Goal: Communication & Community: Ask a question

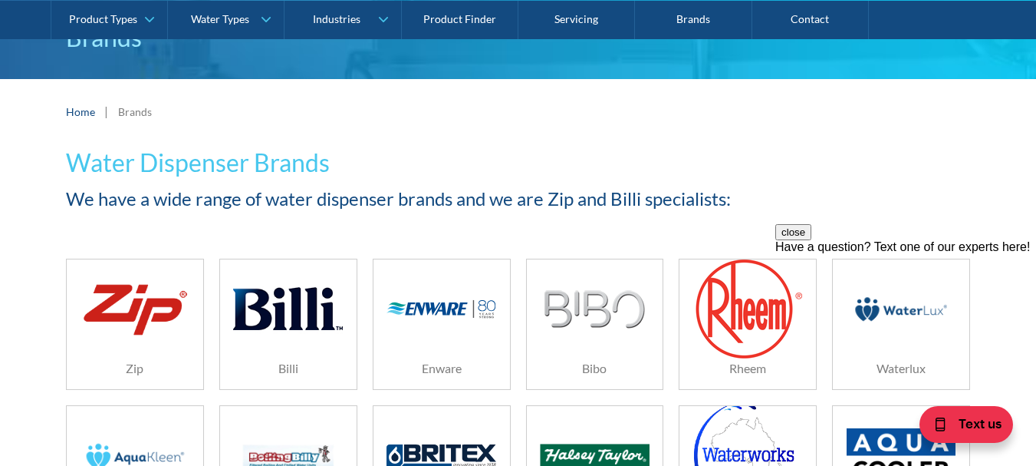
scroll to position [153, 0]
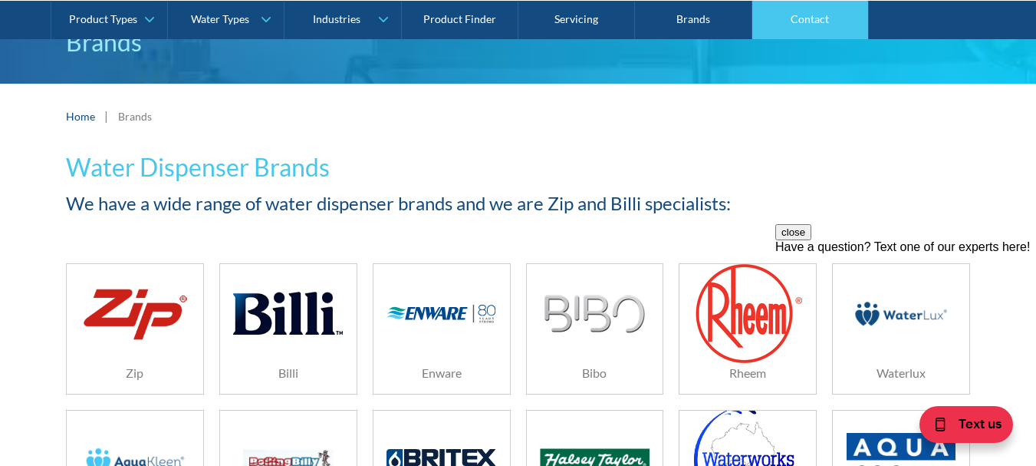
click at [812, 24] on link "Contact" at bounding box center [810, 19] width 117 height 38
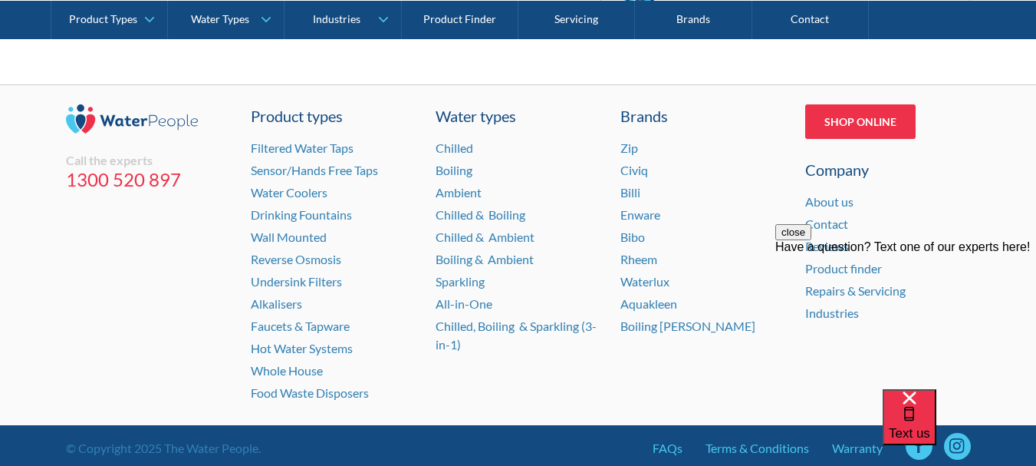
scroll to position [1227, 0]
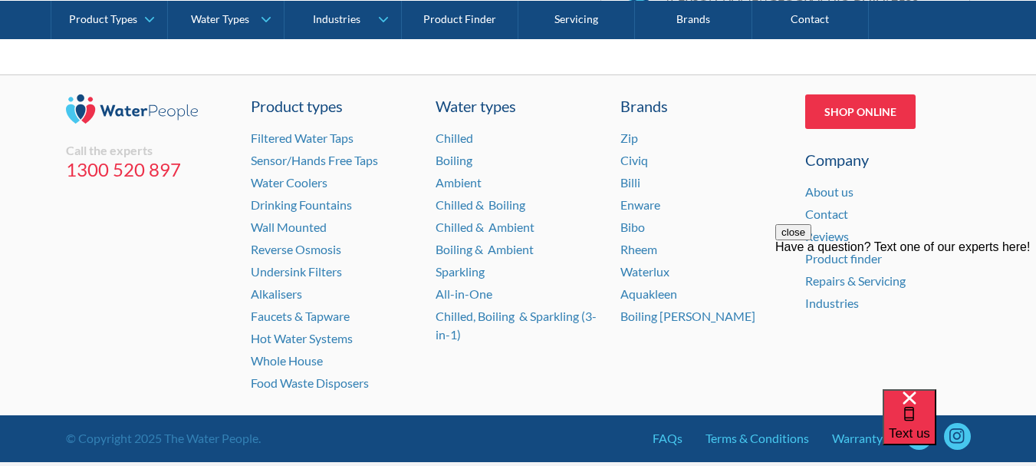
click at [919, 433] on div "Text us" at bounding box center [959, 427] width 153 height 77
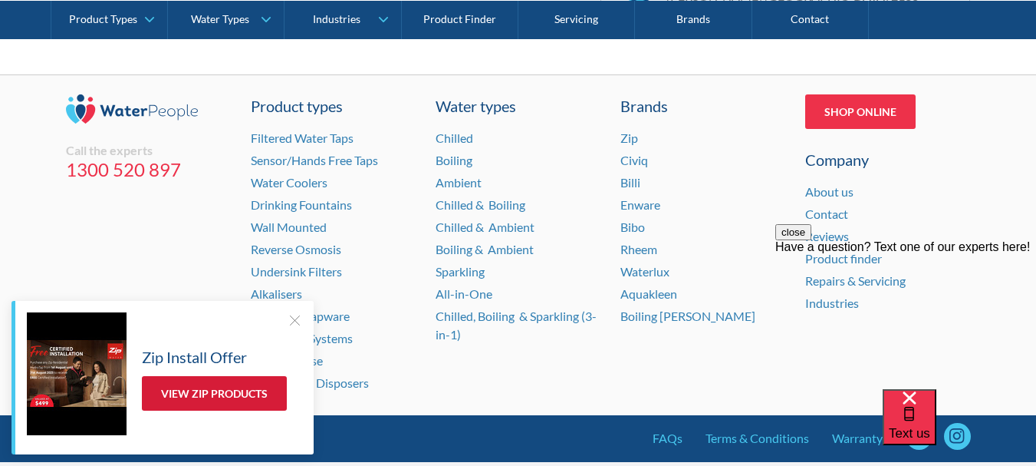
click at [224, 393] on link "View Zip Products" at bounding box center [214, 393] width 145 height 35
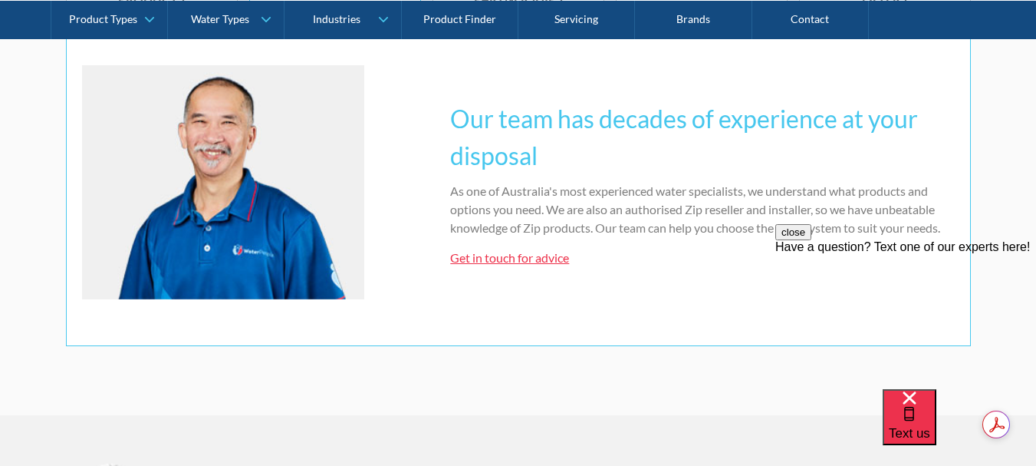
scroll to position [1151, 0]
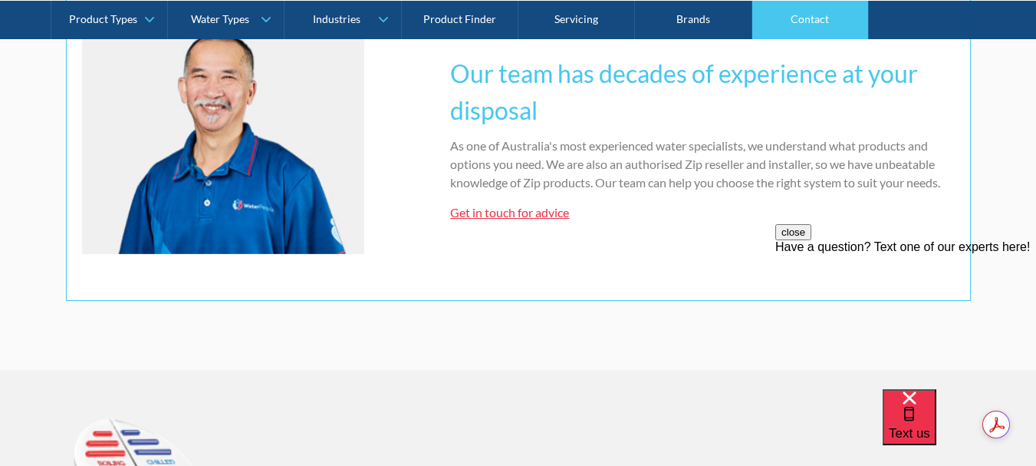
click at [810, 24] on link "Contact" at bounding box center [810, 19] width 117 height 38
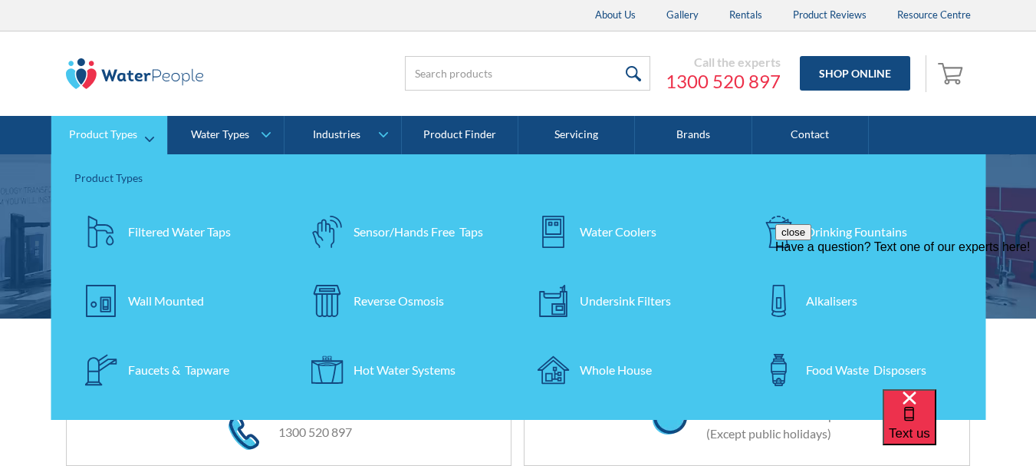
click at [393, 367] on div "Hot Water Systems" at bounding box center [405, 370] width 102 height 18
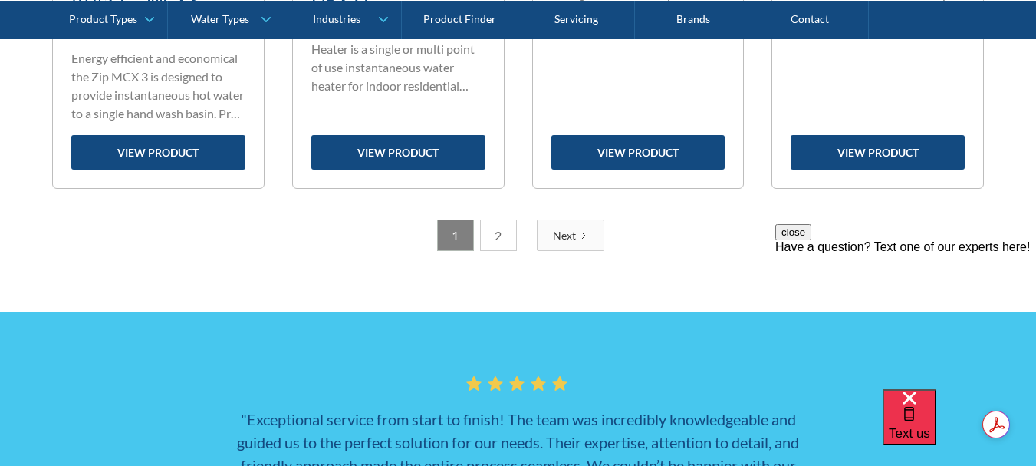
scroll to position [2685, 0]
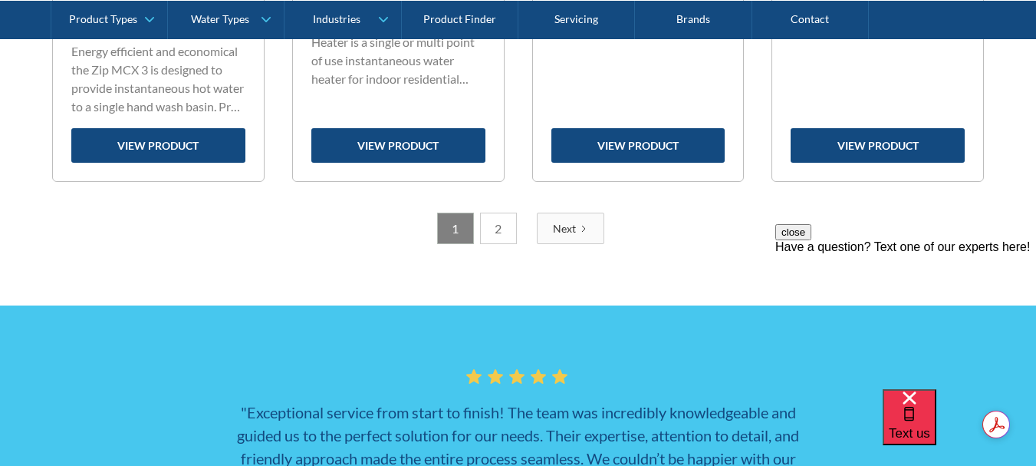
click at [504, 236] on link "2" at bounding box center [498, 227] width 37 height 31
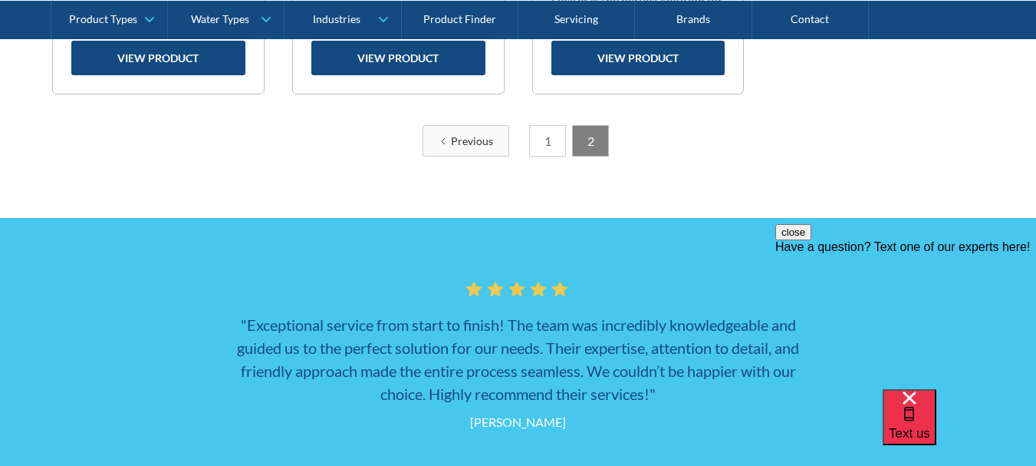
scroll to position [920, 0]
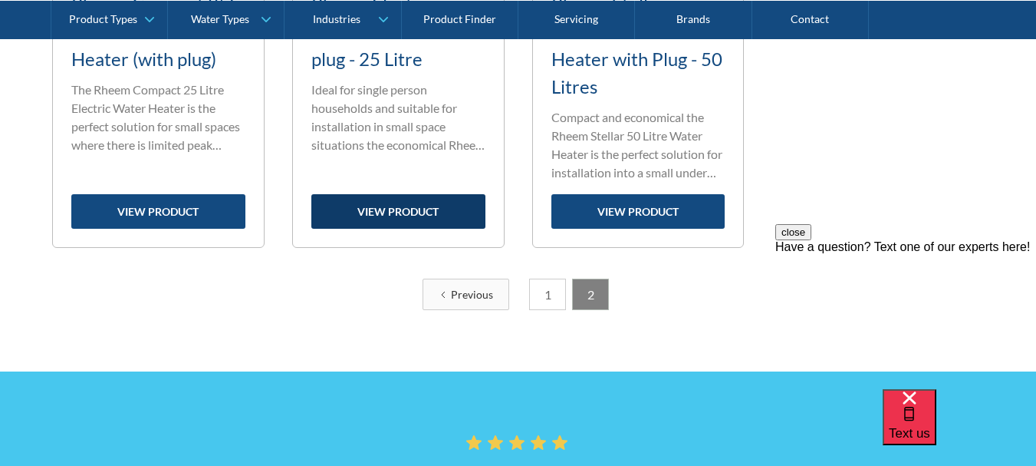
click at [438, 218] on link "view product" at bounding box center [398, 211] width 174 height 35
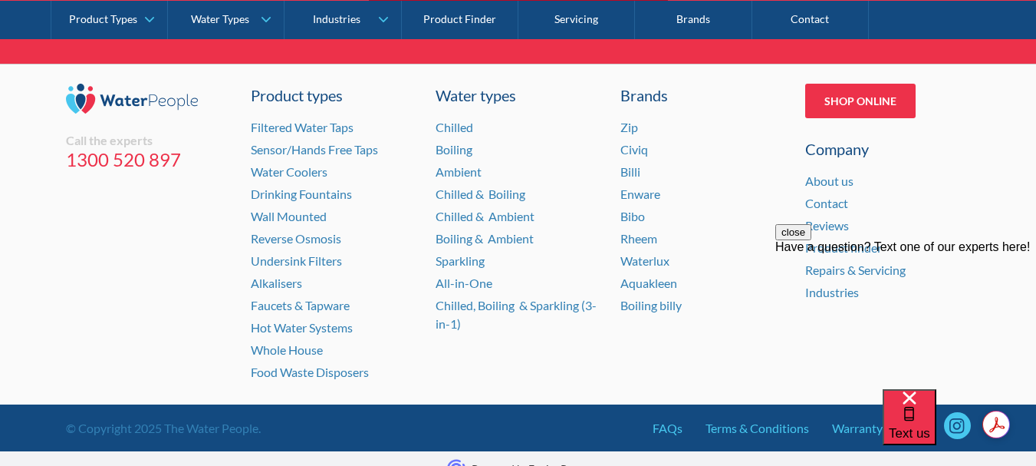
scroll to position [2358, 0]
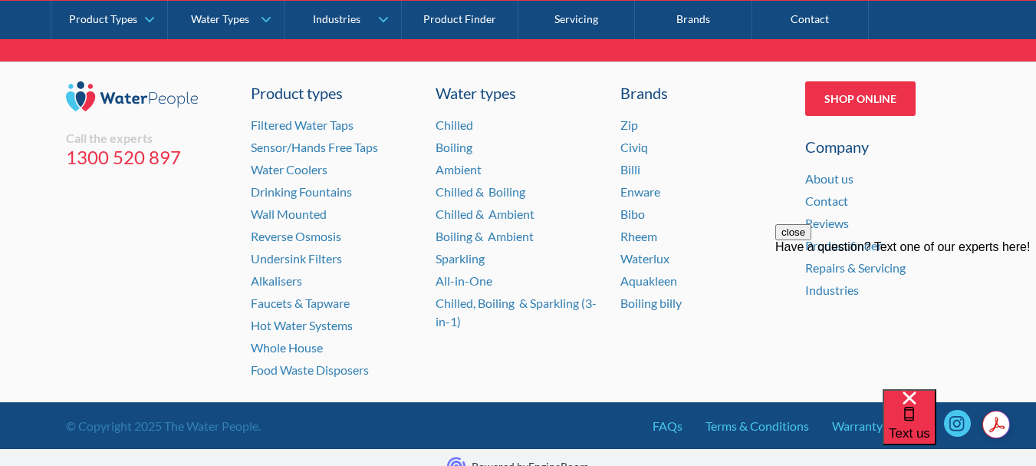
click at [812, 240] on button "close" at bounding box center [793, 232] width 36 height 16
click at [920, 405] on div "Text us" at bounding box center [959, 427] width 153 height 77
click at [284, 340] on link "Whole House" at bounding box center [287, 347] width 72 height 15
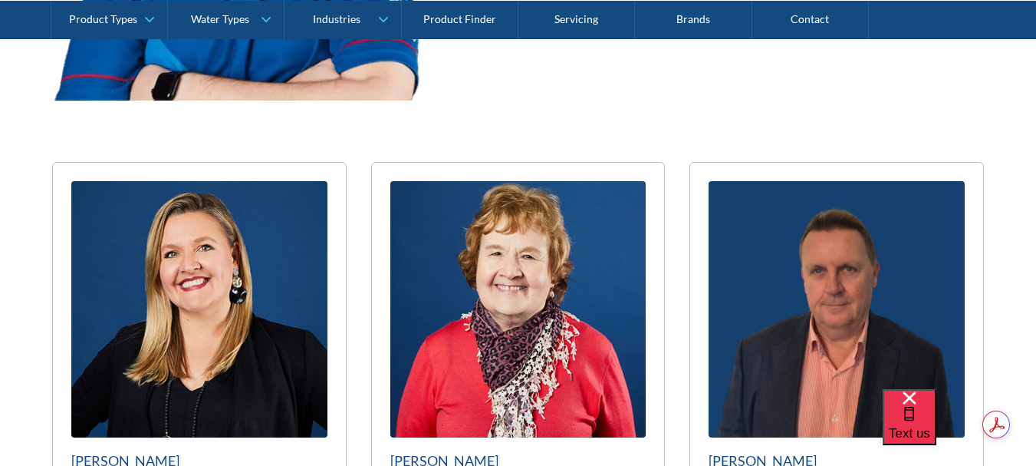
scroll to position [7363, 0]
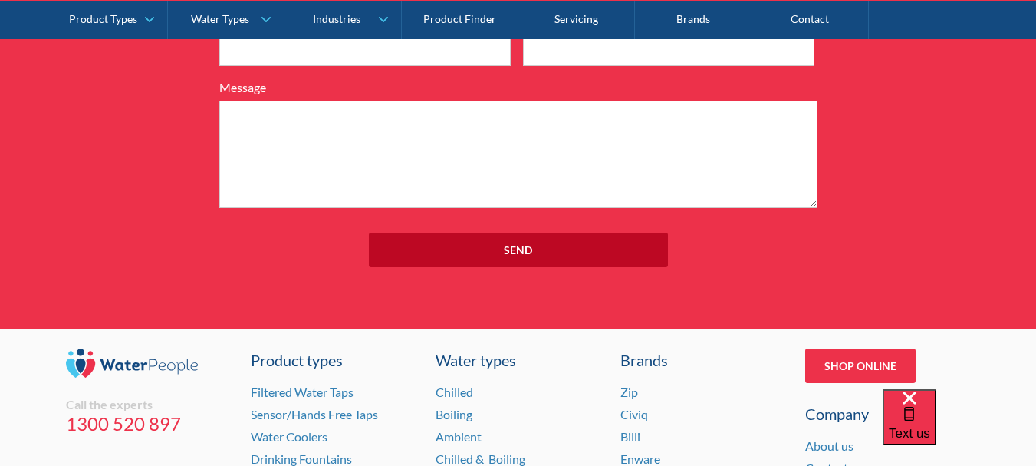
scroll to position [10815, 0]
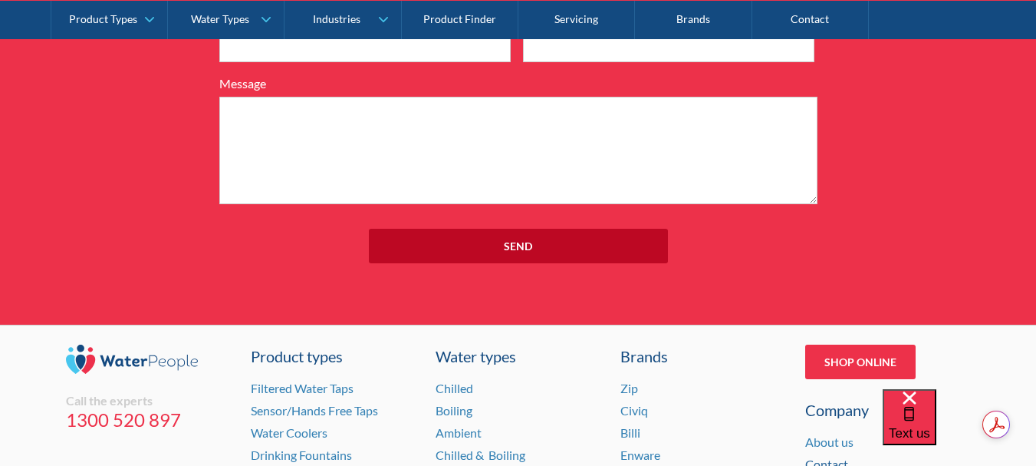
click at [812, 456] on link "Contact" at bounding box center [826, 463] width 43 height 15
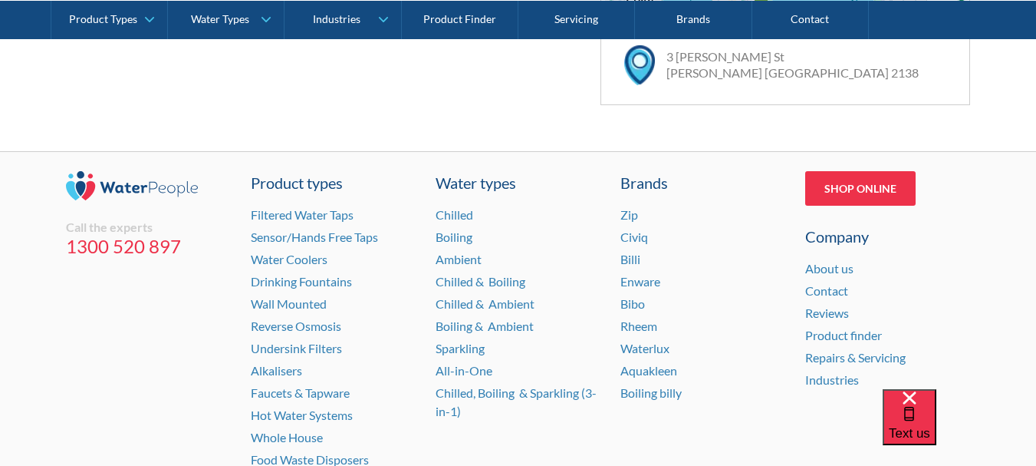
scroll to position [1259, 0]
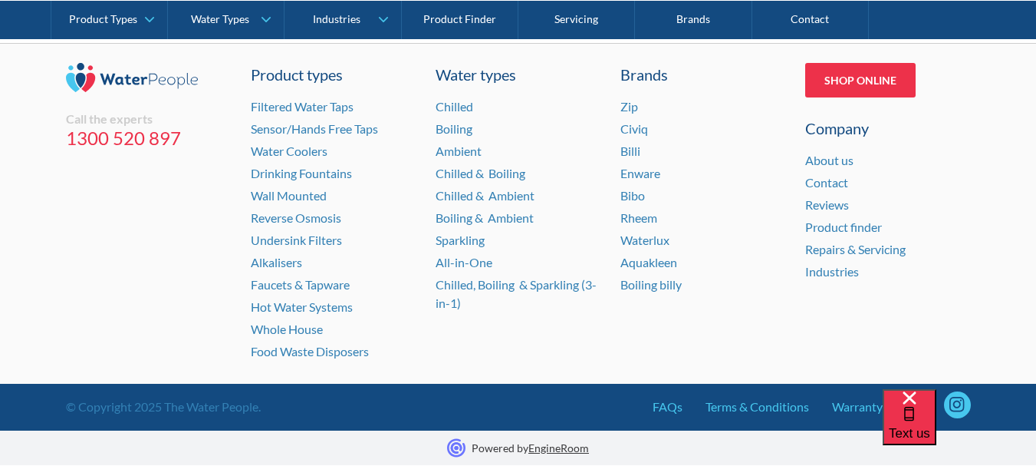
click at [912, 403] on div "Text us" at bounding box center [959, 427] width 153 height 77
click at [921, 407] on div "Text us" at bounding box center [909, 416] width 41 height 51
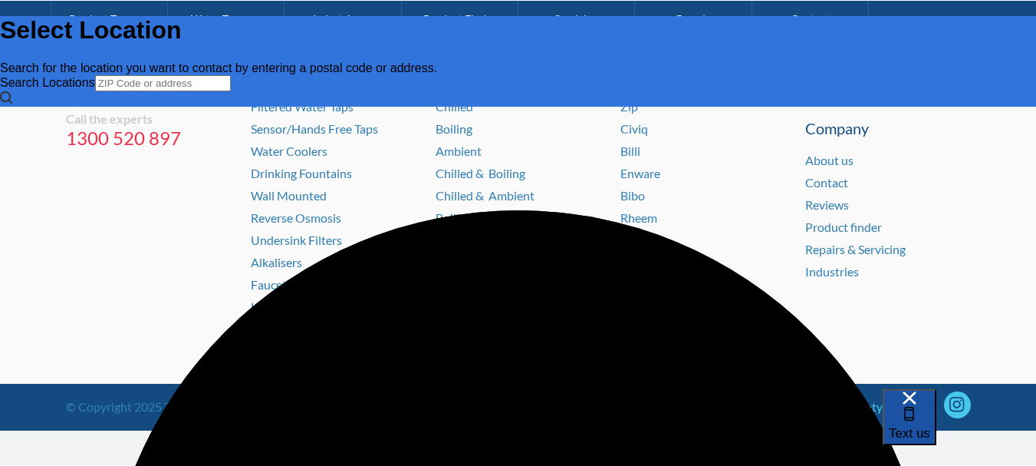
scroll to position [0, 0]
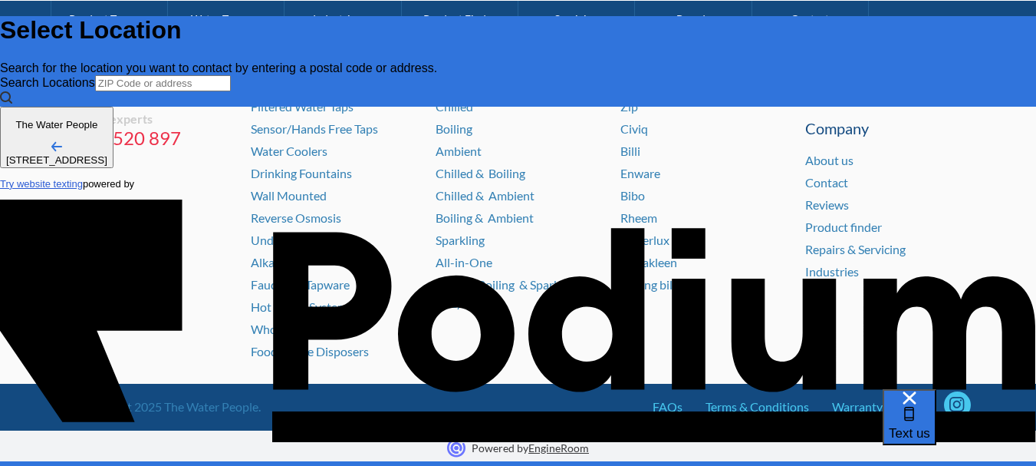
click at [911, 407] on div "Text us" at bounding box center [959, 427] width 153 height 77
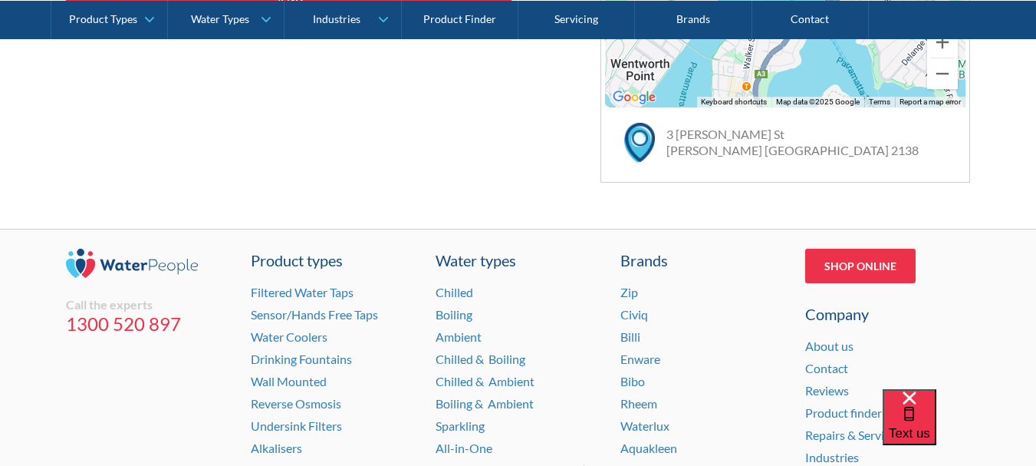
scroll to position [1259, 0]
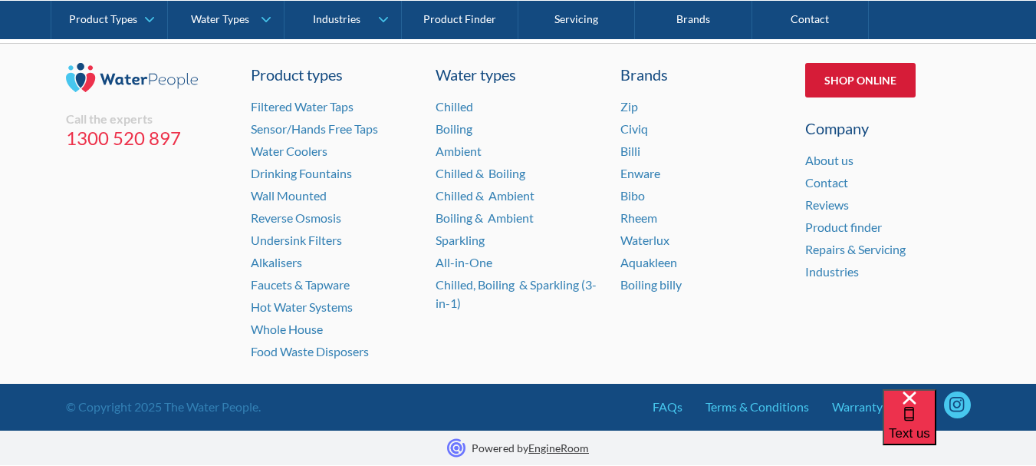
click at [873, 81] on link "Shop Online" at bounding box center [860, 80] width 110 height 35
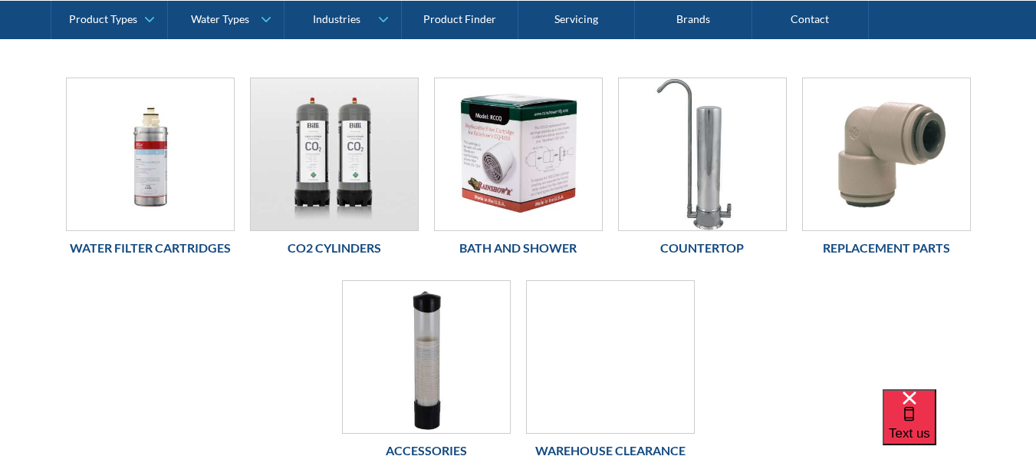
scroll to position [307, 0]
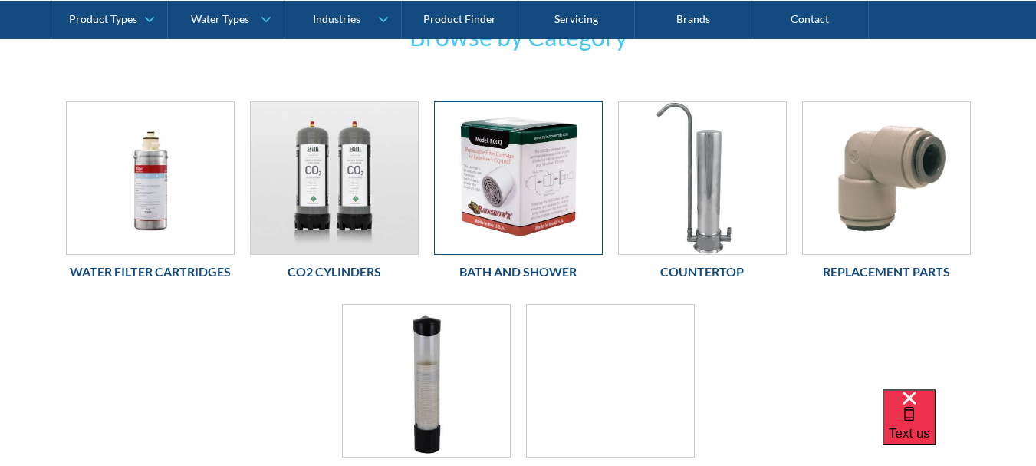
click at [535, 174] on img at bounding box center [518, 178] width 167 height 152
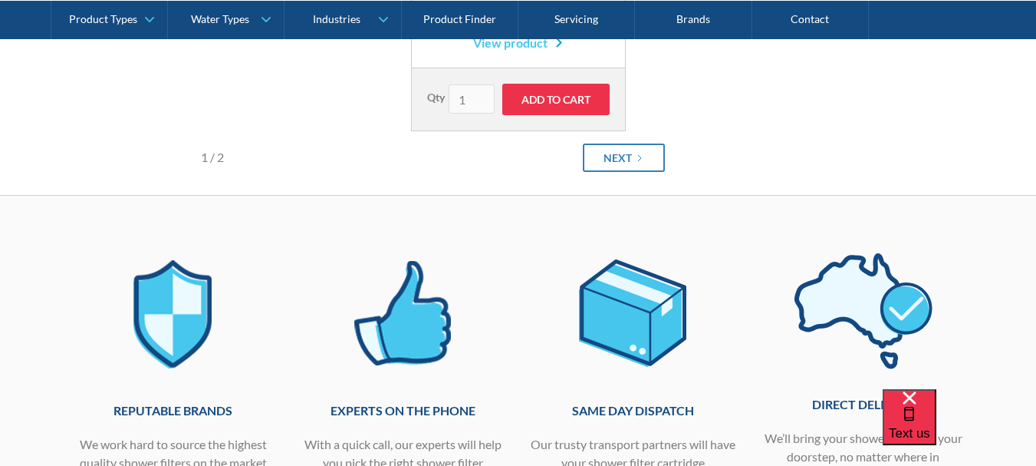
scroll to position [1074, 0]
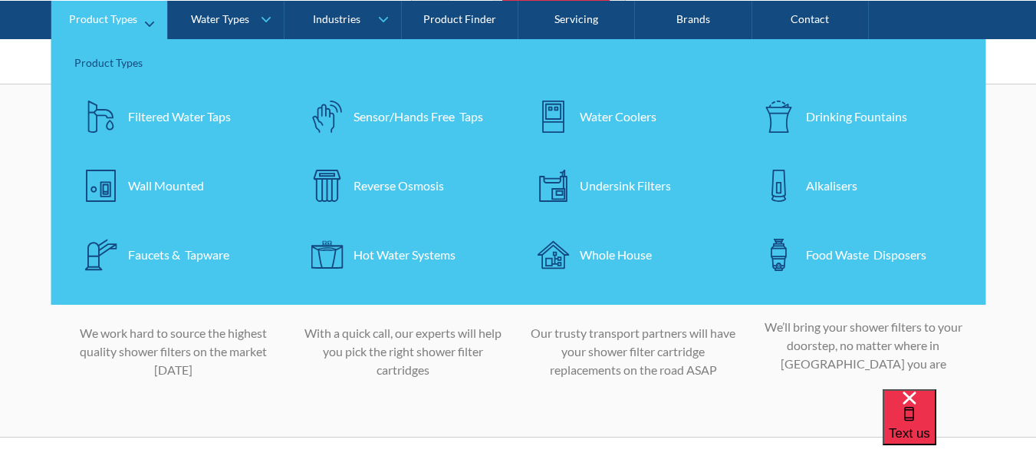
click at [147, 253] on div "Faucets & Tapware" at bounding box center [178, 254] width 101 height 18
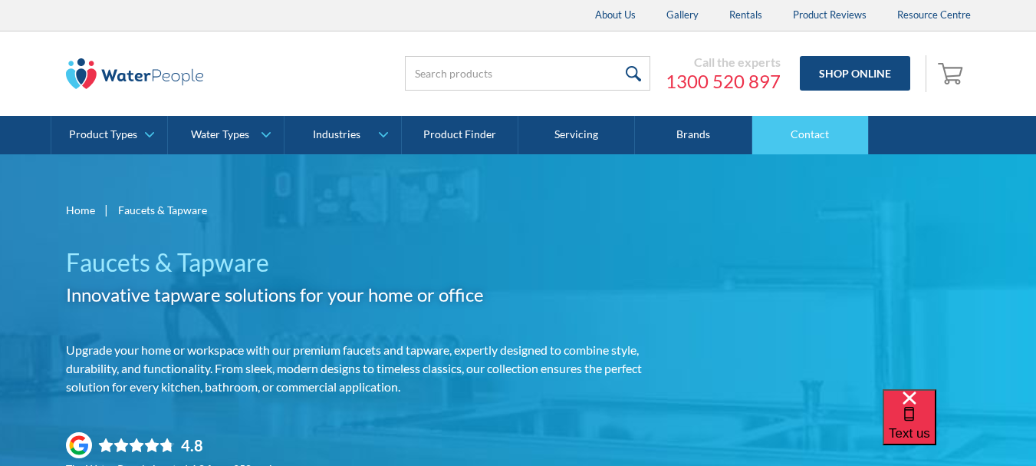
click at [796, 130] on link "Contact" at bounding box center [810, 135] width 117 height 38
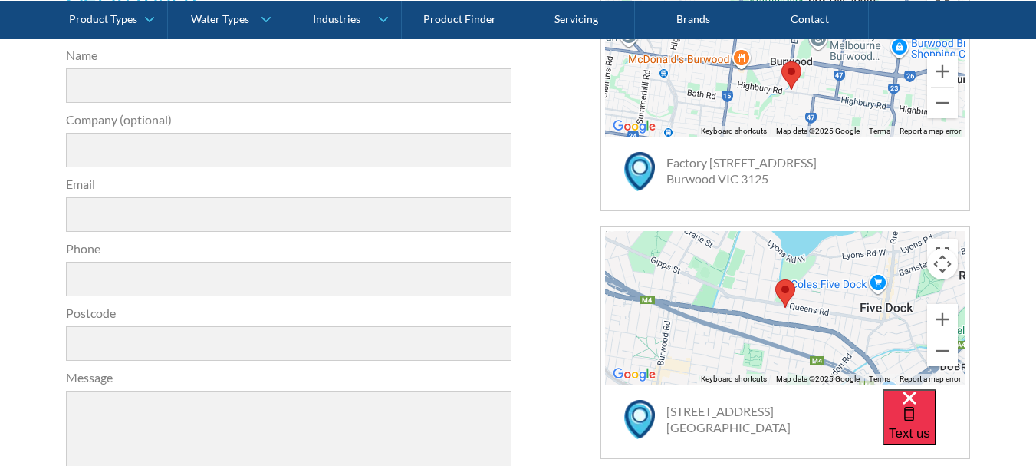
scroll to position [537, 0]
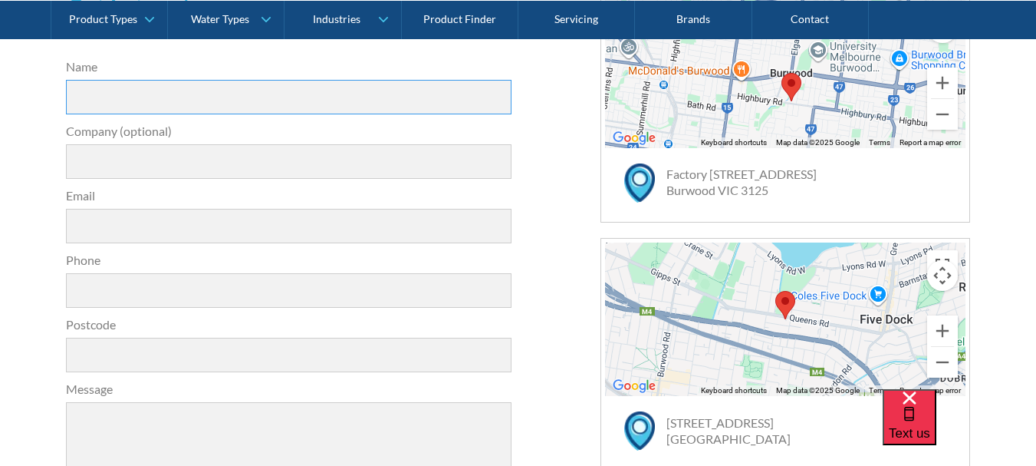
click at [298, 100] on input "Name" at bounding box center [289, 97] width 446 height 35
click at [278, 99] on input "Name" at bounding box center [289, 97] width 446 height 35
type input "[PERSON_NAME]"
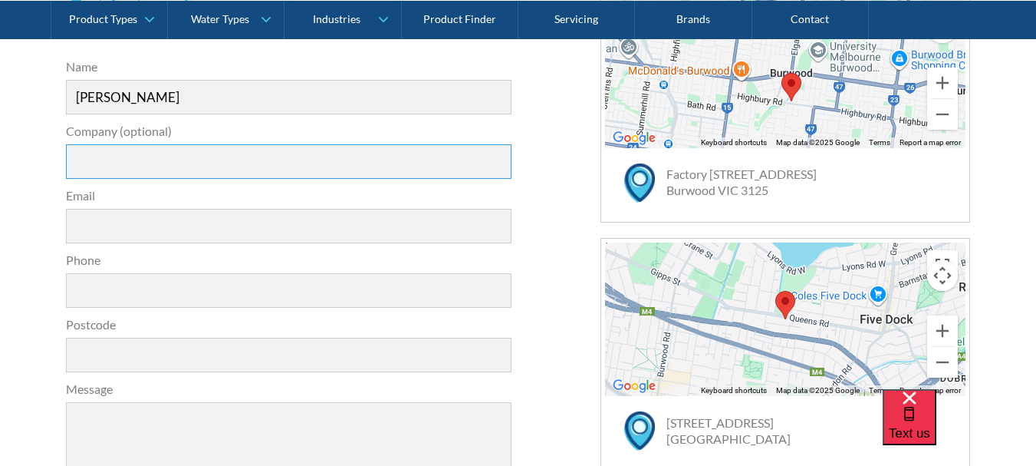
type input "365 days"
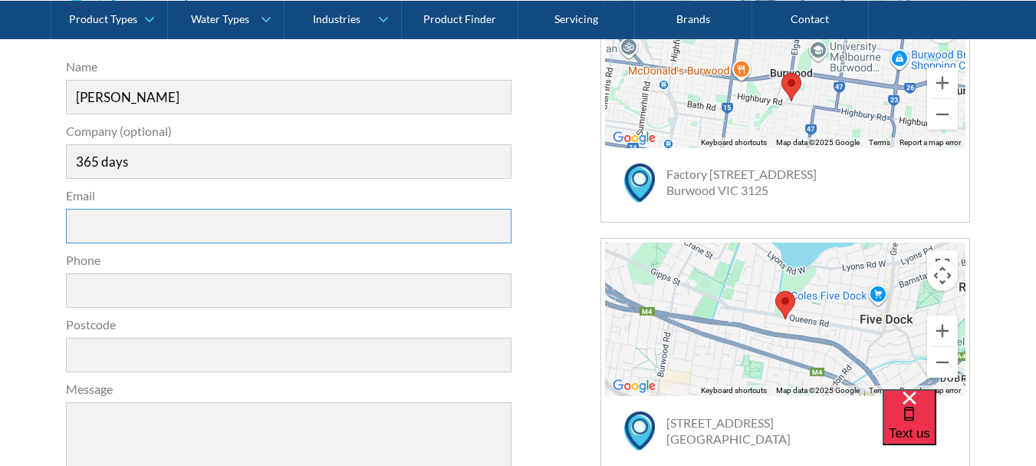
type input "[EMAIL_ADDRESS][DOMAIN_NAME]"
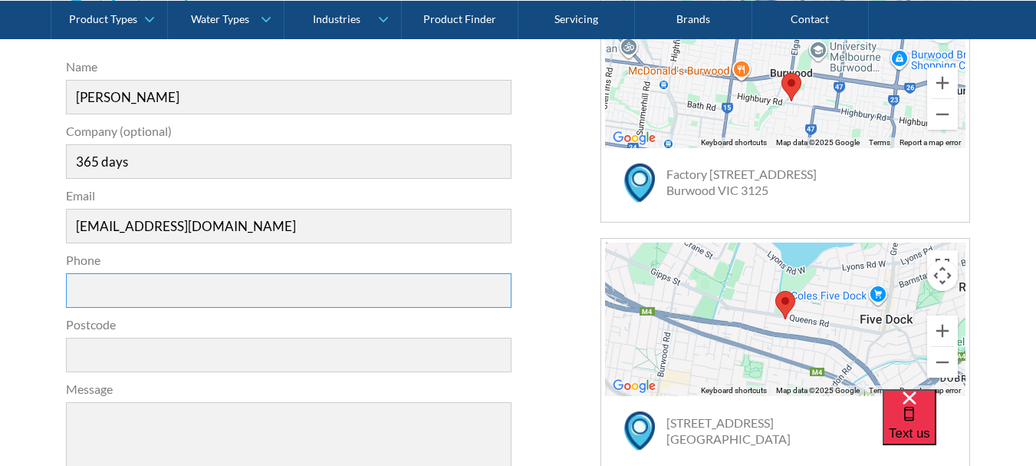
type input "0434837478"
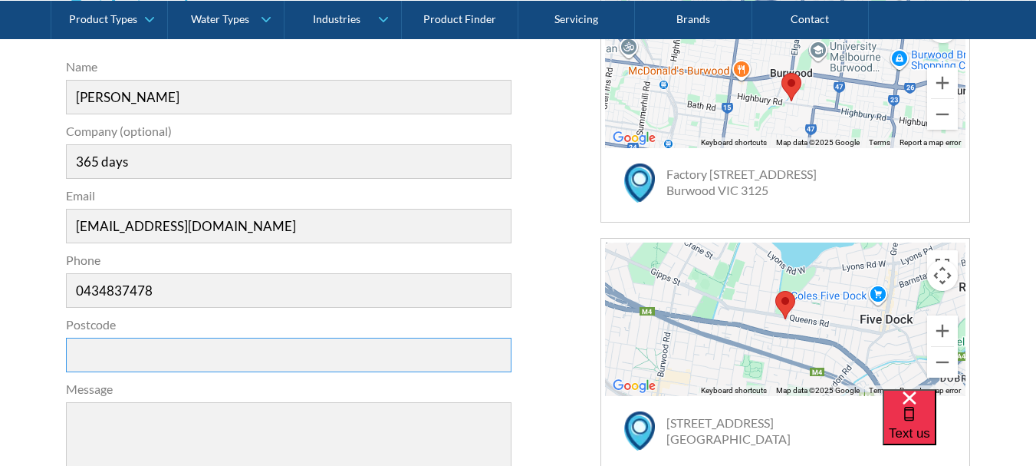
type input "3029"
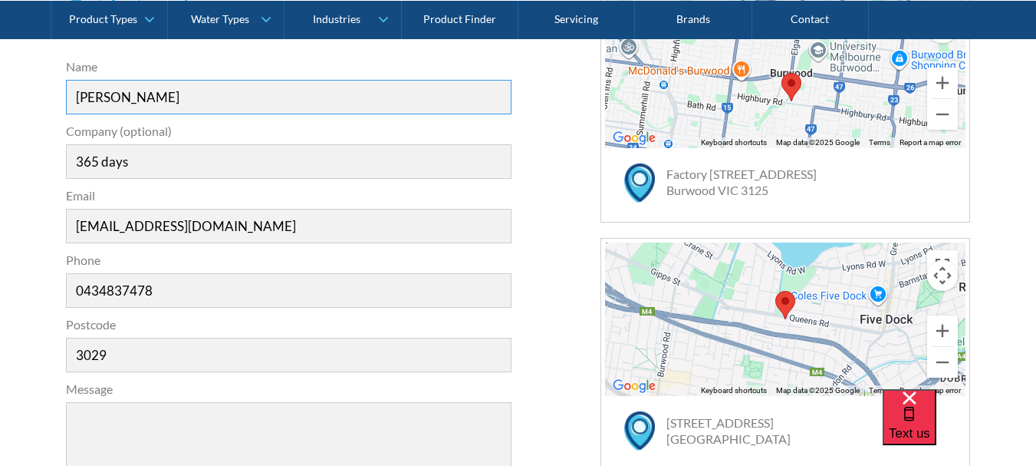
drag, startPoint x: 209, startPoint y: 86, endPoint x: 102, endPoint y: 91, distance: 106.8
click at [102, 91] on input "[PERSON_NAME]" at bounding box center [289, 97] width 446 height 35
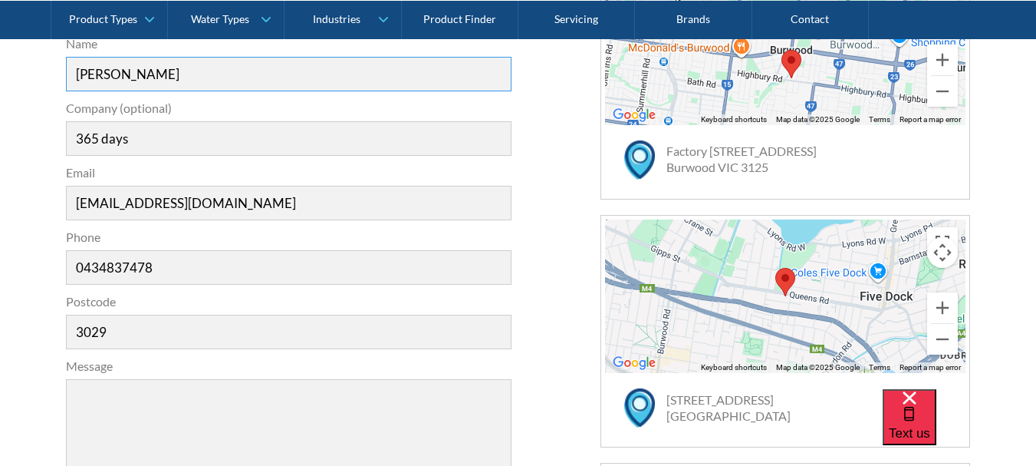
scroll to position [767, 0]
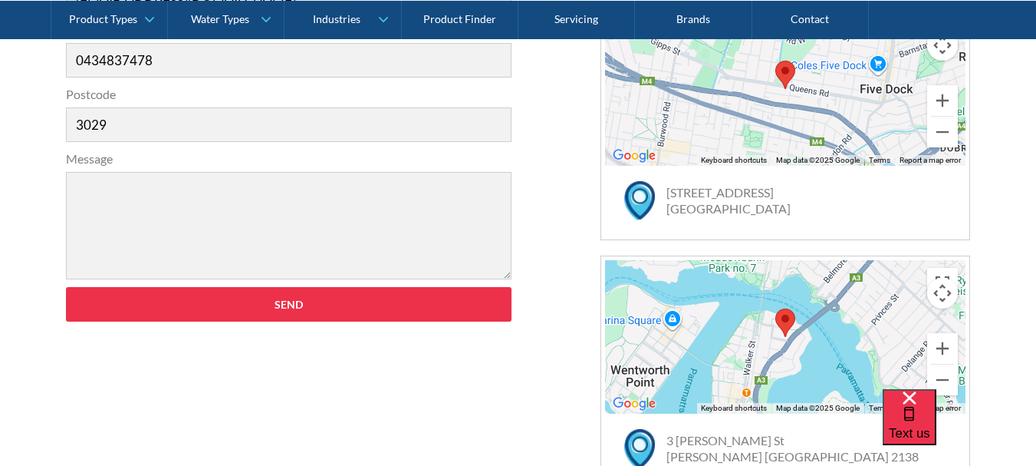
type input "[PERSON_NAME]"
click at [161, 245] on textarea "Message" at bounding box center [289, 225] width 446 height 107
click at [264, 231] on textarea "Message" at bounding box center [289, 225] width 446 height 107
paste textarea "Lo Ipsu, D sita cons adipisc elits doe temp. I’u laboreet dol ma aliquae a mini…"
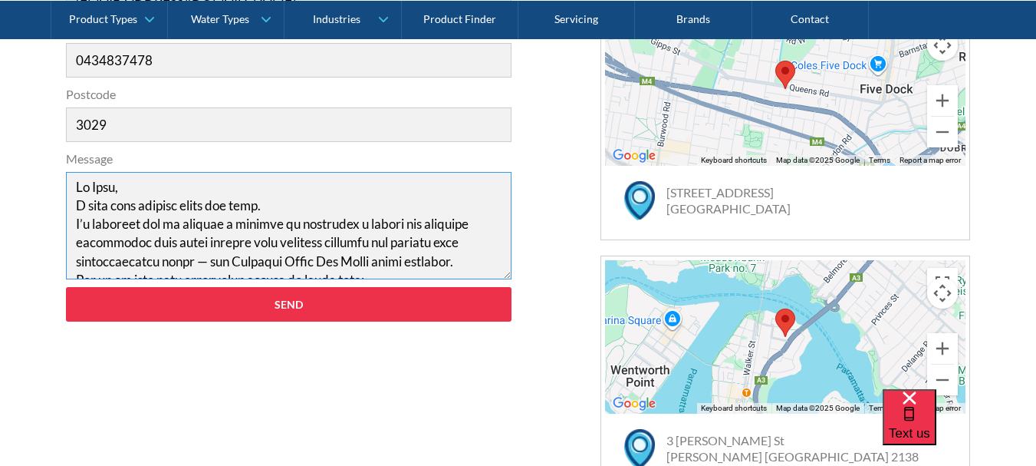
scroll to position [0, 0]
click at [163, 189] on textarea "Message" at bounding box center [289, 225] width 446 height 107
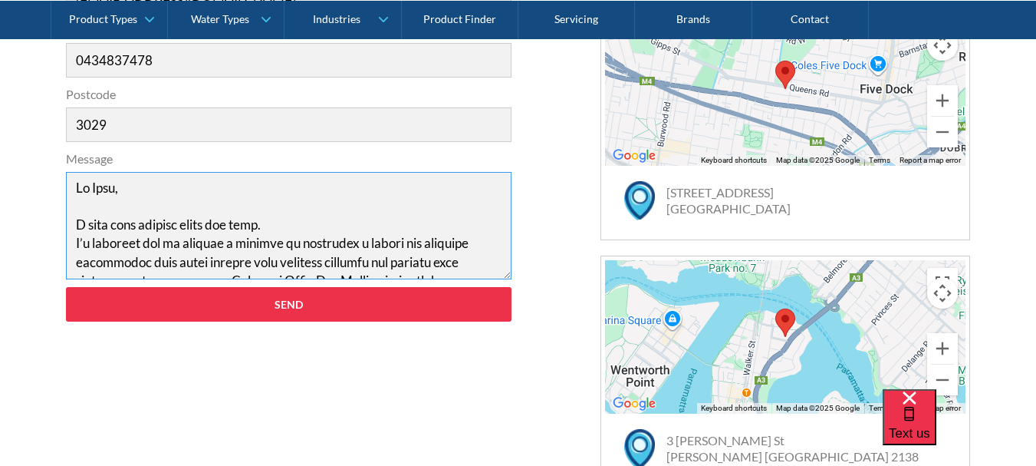
click at [281, 219] on textarea "Message" at bounding box center [289, 225] width 446 height 107
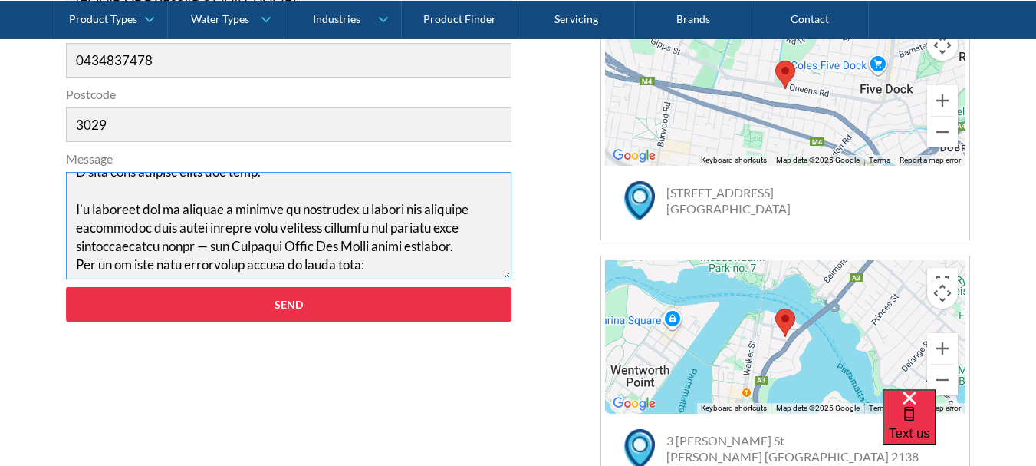
scroll to position [77, 0]
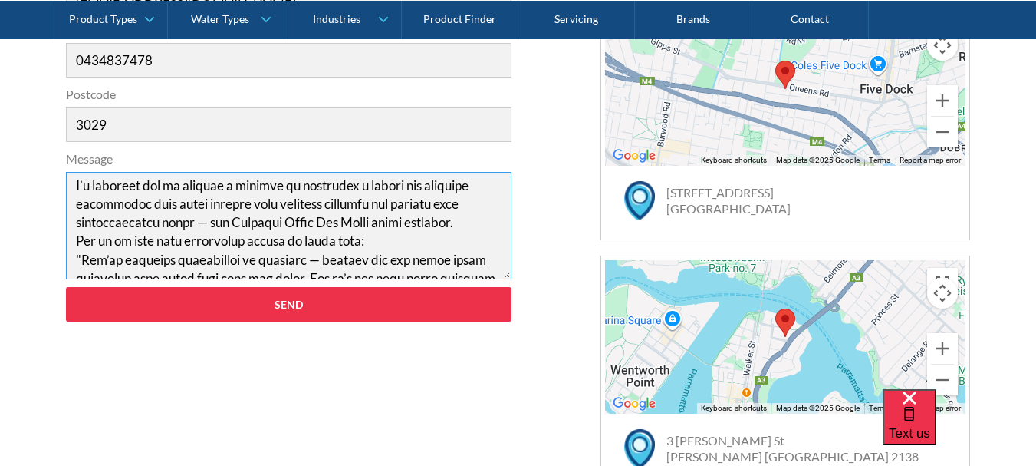
click at [405, 238] on textarea "Message" at bounding box center [289, 225] width 446 height 107
click at [471, 223] on textarea "Message" at bounding box center [289, 225] width 446 height 107
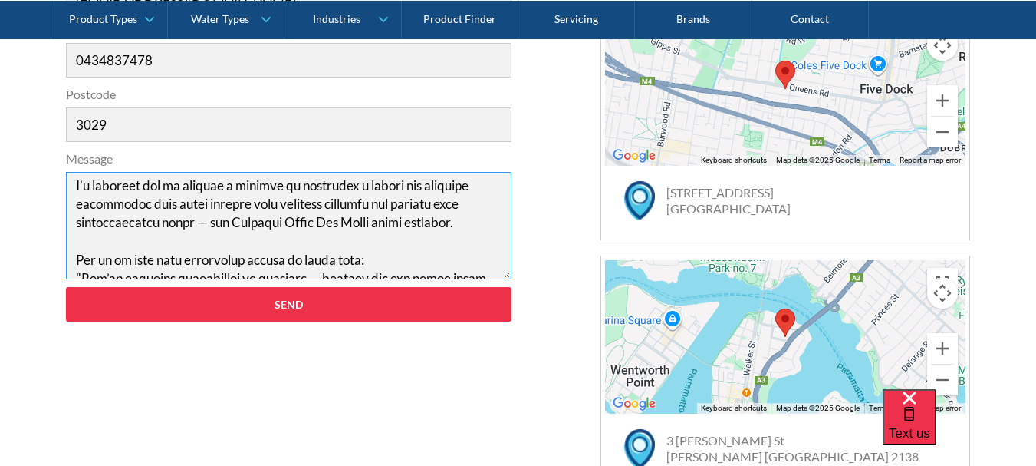
scroll to position [95, 0]
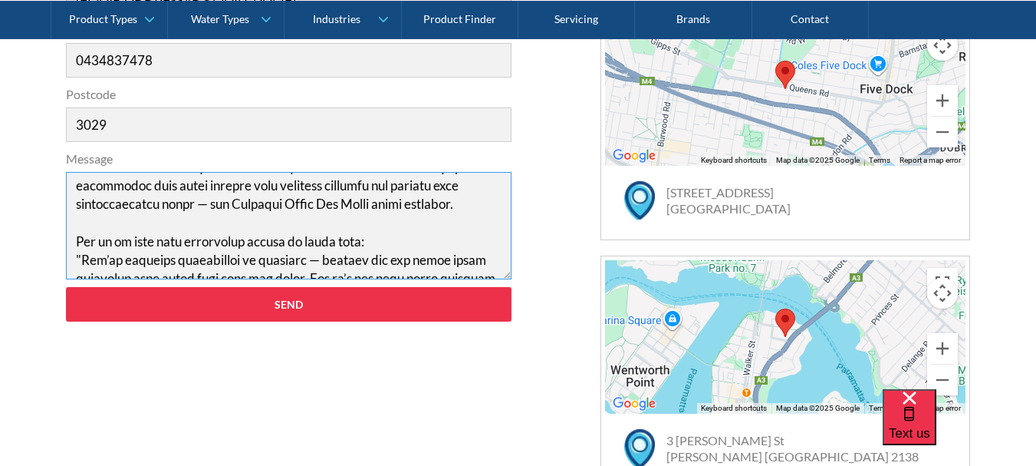
click at [403, 243] on textarea "Message" at bounding box center [289, 225] width 446 height 107
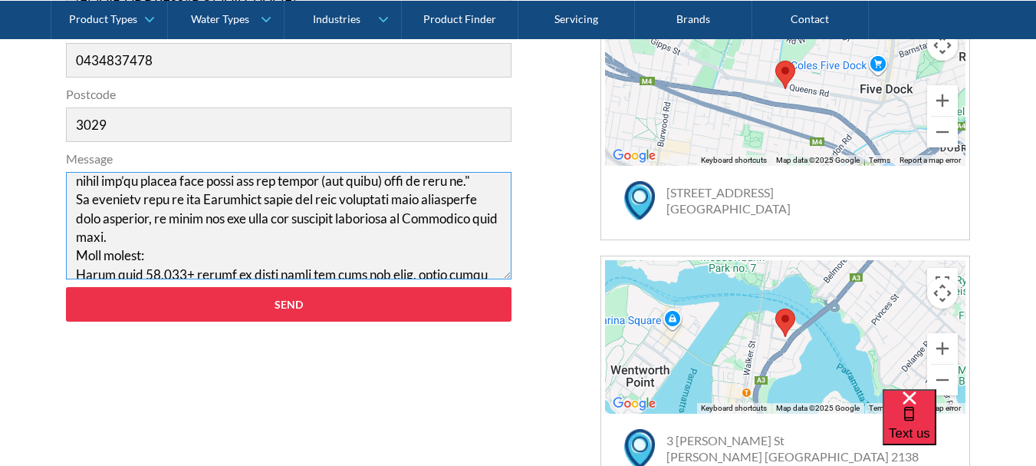
click at [170, 199] on textarea "Message" at bounding box center [289, 225] width 446 height 107
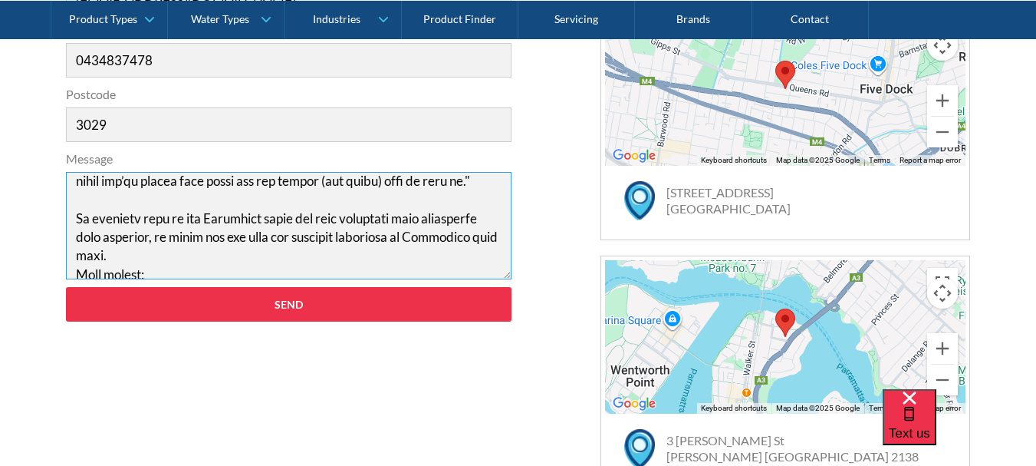
scroll to position [268, 0]
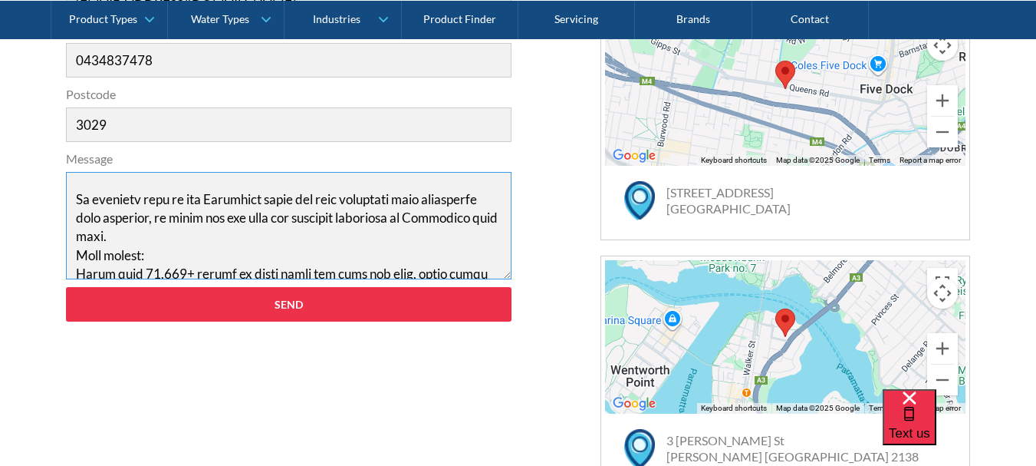
click at [191, 254] on textarea "Message" at bounding box center [289, 225] width 446 height 107
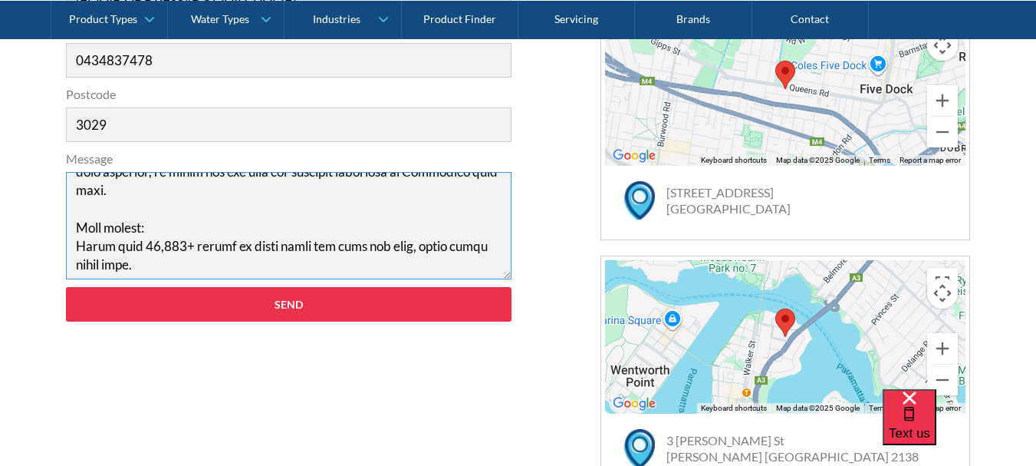
scroll to position [348, 0]
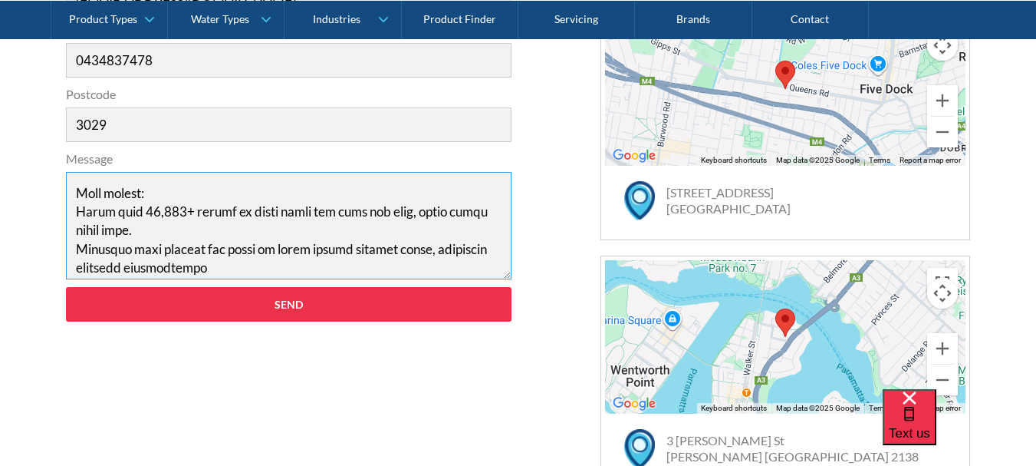
click at [176, 248] on textarea "Message" at bounding box center [289, 225] width 446 height 107
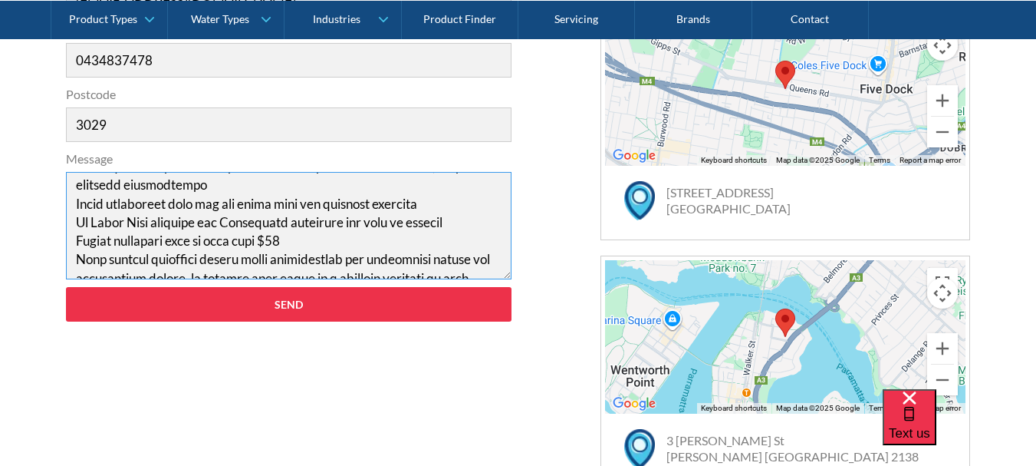
scroll to position [425, 0]
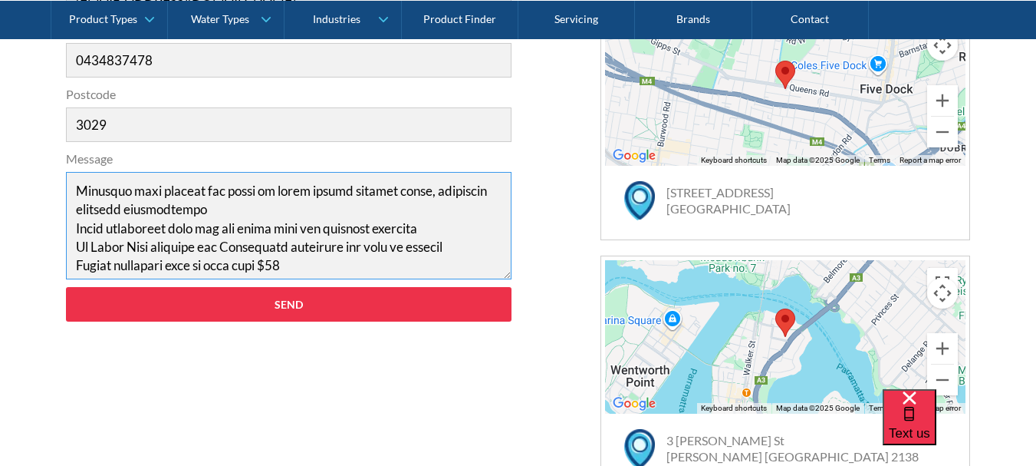
click at [210, 225] on textarea "Message" at bounding box center [289, 225] width 446 height 107
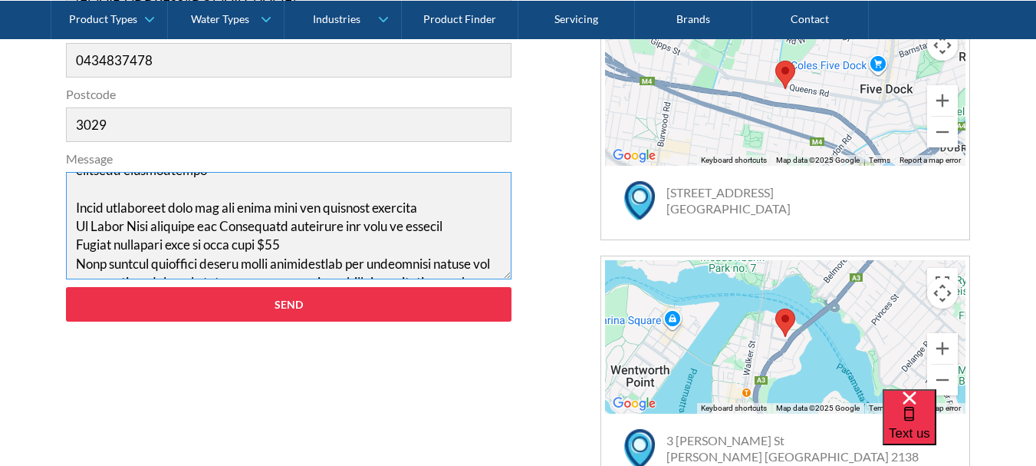
scroll to position [502, 0]
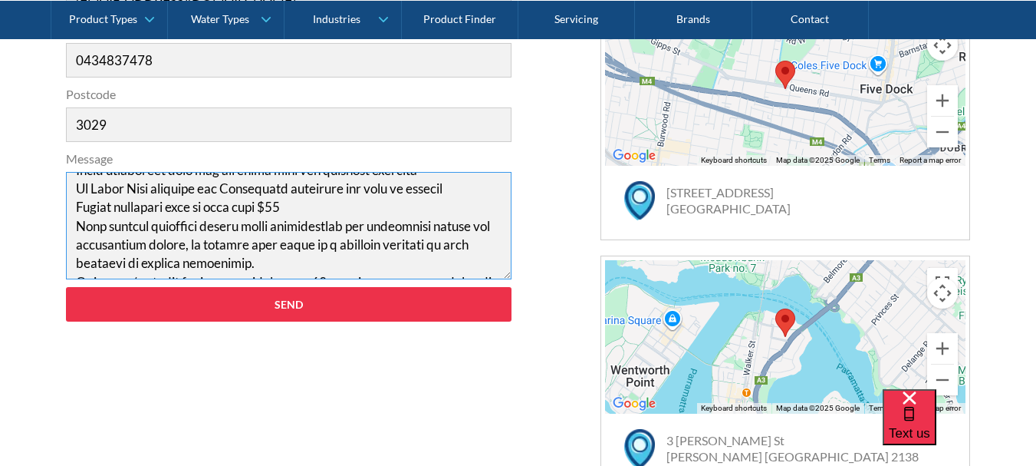
click at [304, 229] on textarea "Message" at bounding box center [289, 225] width 446 height 107
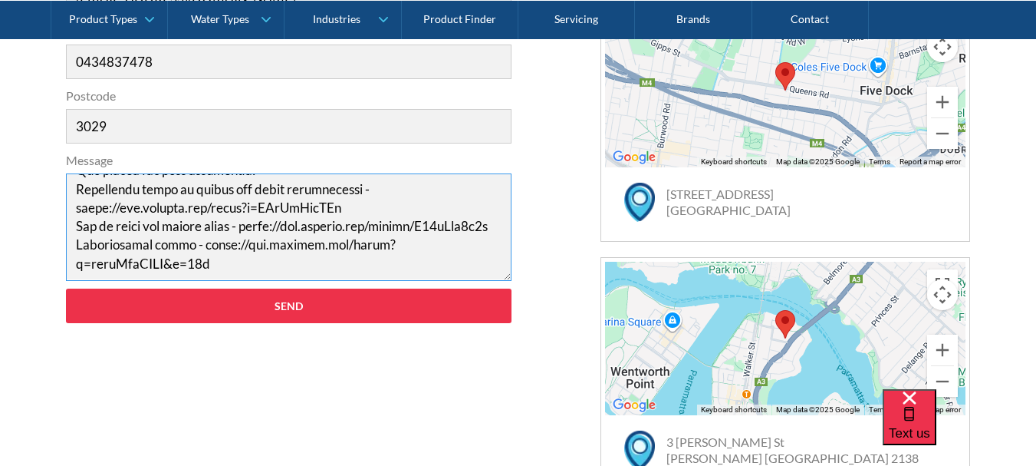
scroll to position [690, 0]
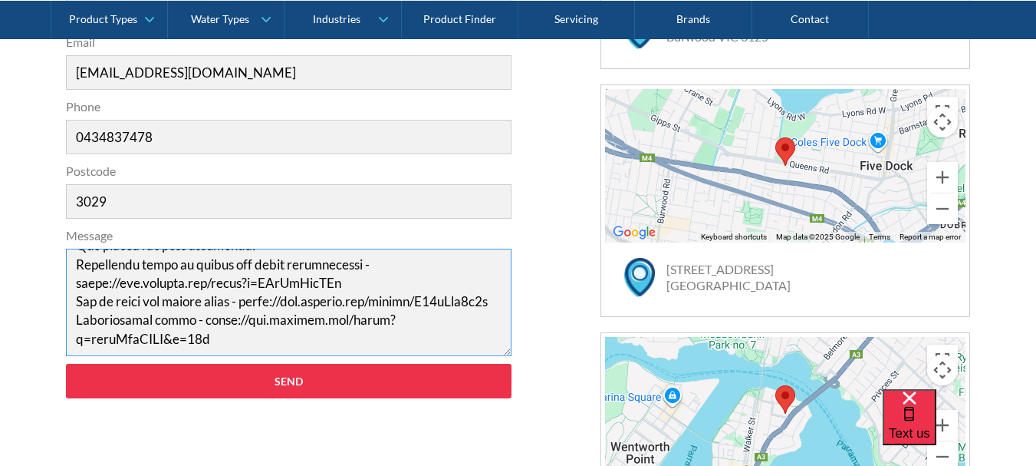
click at [247, 325] on textarea "Message" at bounding box center [289, 302] width 446 height 107
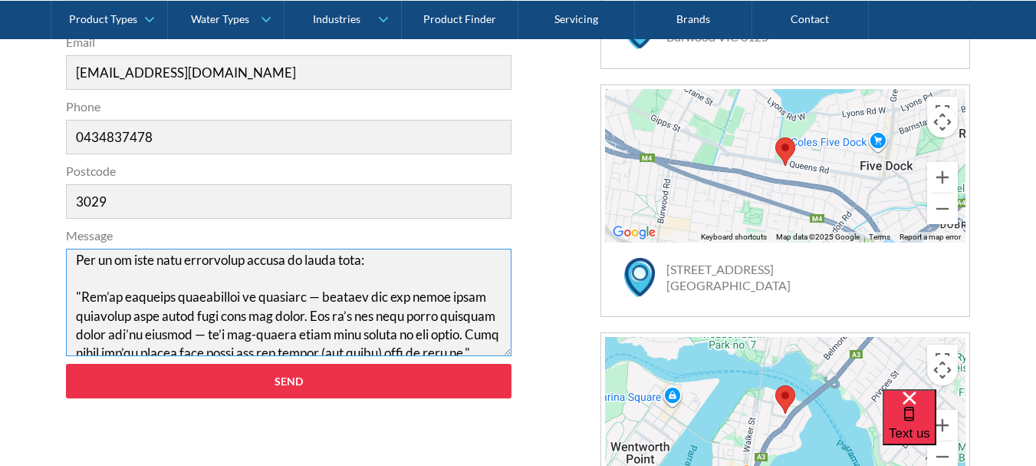
scroll to position [77, 0]
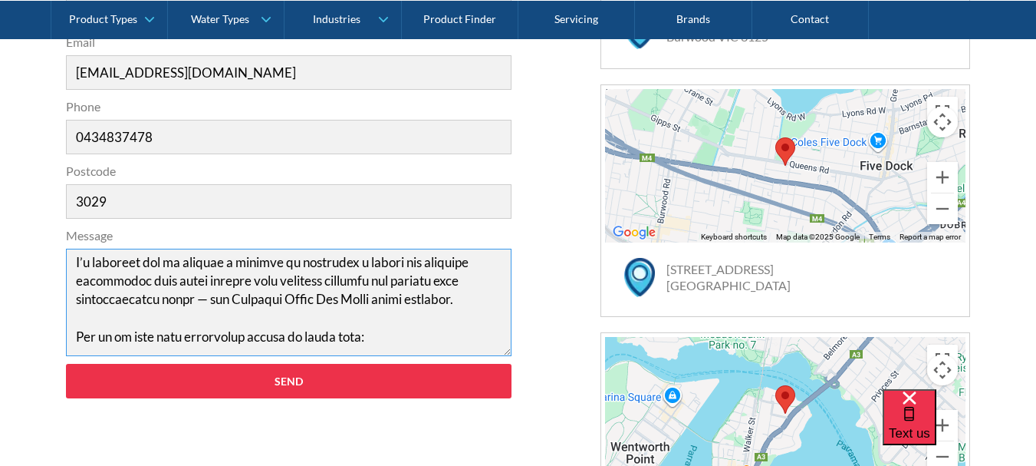
click at [467, 302] on textarea "Message" at bounding box center [289, 302] width 446 height 107
drag, startPoint x: 475, startPoint y: 300, endPoint x: 275, endPoint y: 307, distance: 199.5
click at [275, 307] on textarea "Message" at bounding box center [289, 302] width 446 height 107
click at [410, 324] on textarea "Message" at bounding box center [289, 302] width 446 height 107
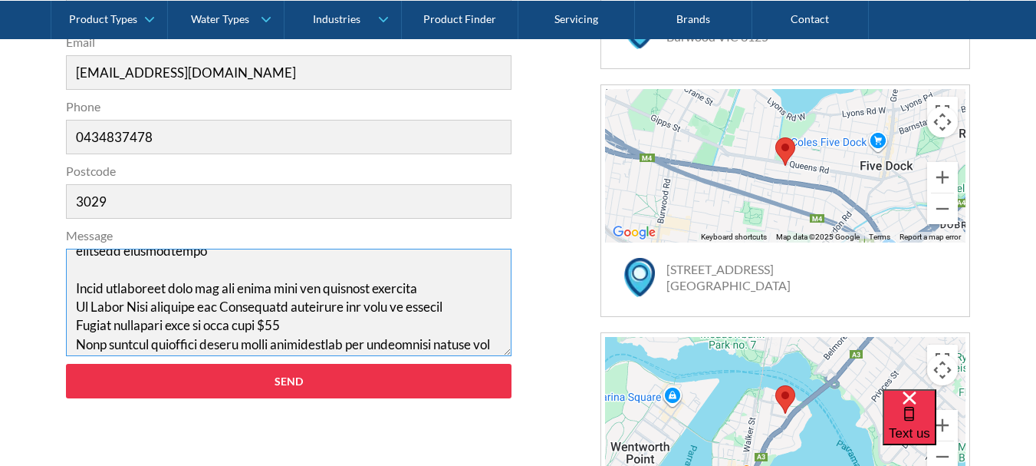
scroll to position [537, 0]
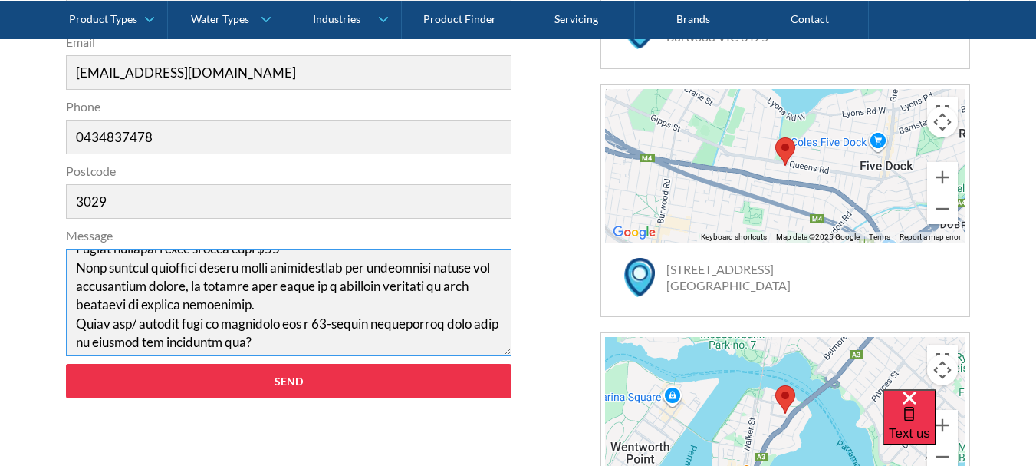
click at [308, 267] on textarea "Message" at bounding box center [289, 302] width 446 height 107
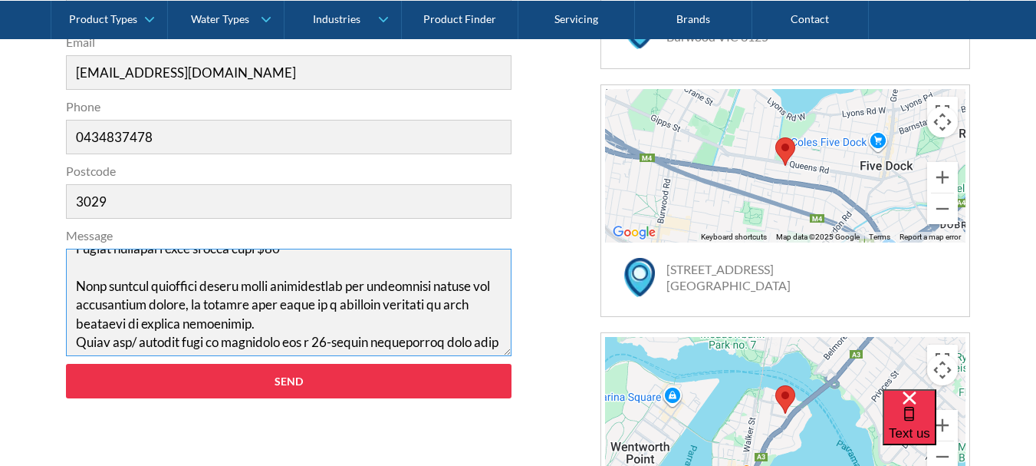
click at [308, 343] on textarea "Message" at bounding box center [289, 302] width 446 height 107
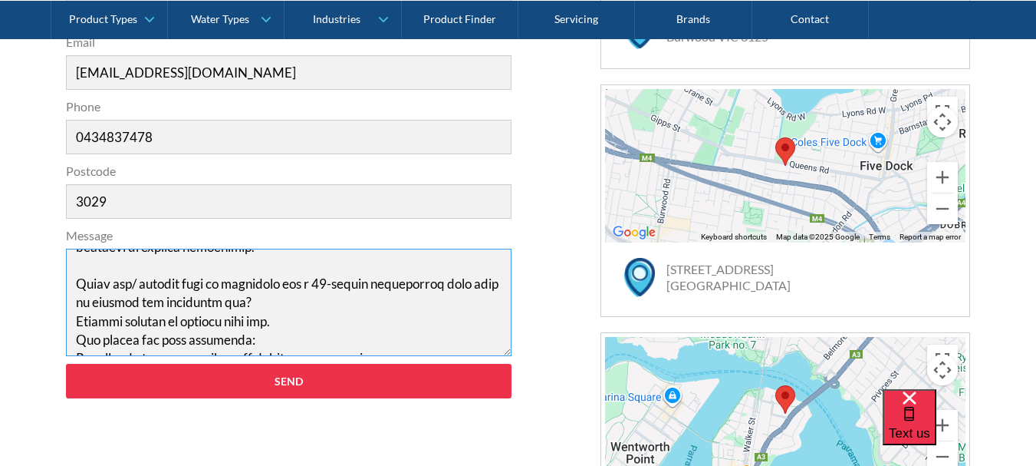
scroll to position [632, 0]
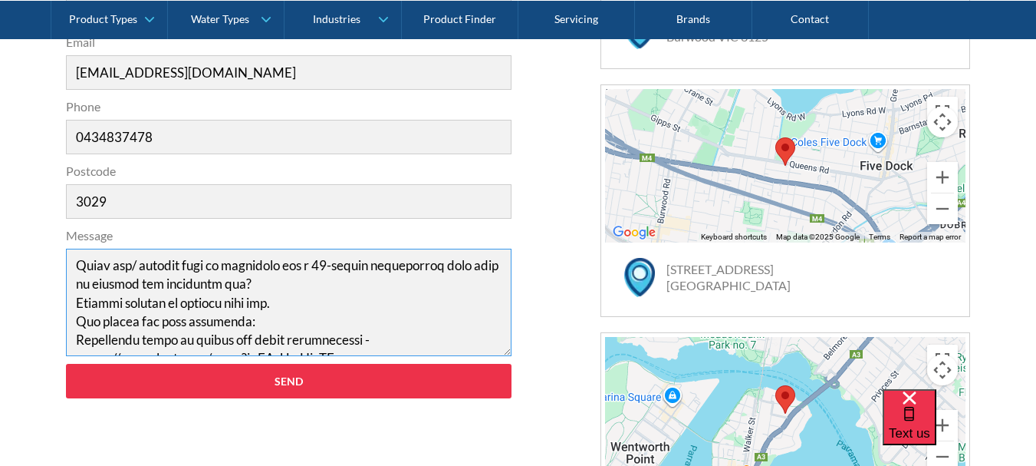
click at [278, 304] on textarea "Message" at bounding box center [289, 302] width 446 height 107
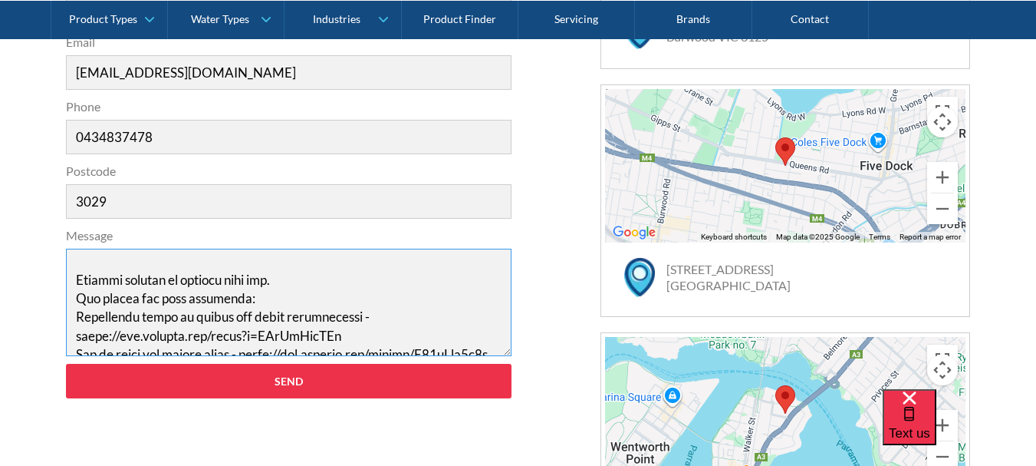
scroll to position [709, 0]
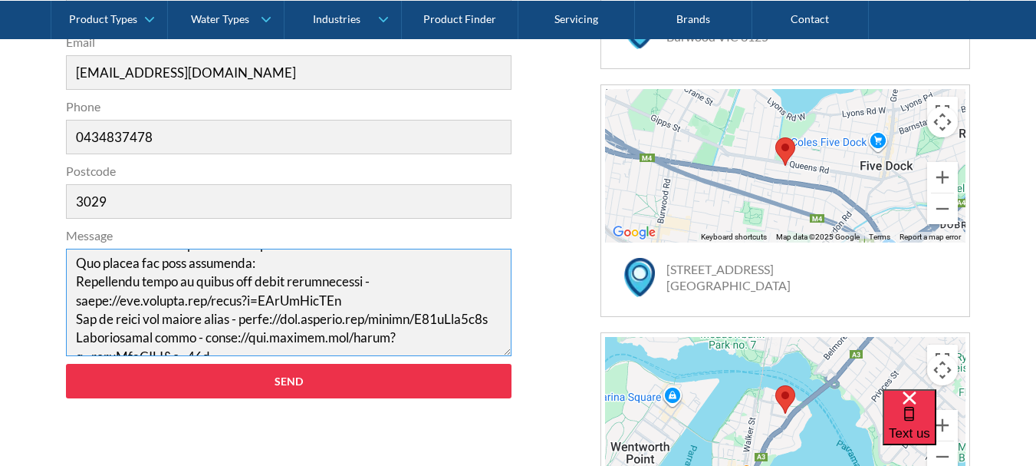
click at [305, 268] on textarea "Message" at bounding box center [289, 302] width 446 height 107
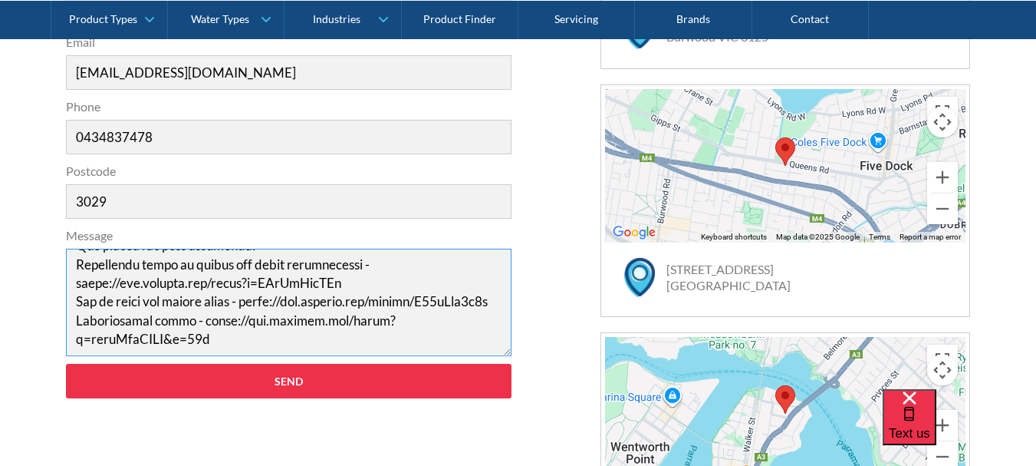
scroll to position [723, 0]
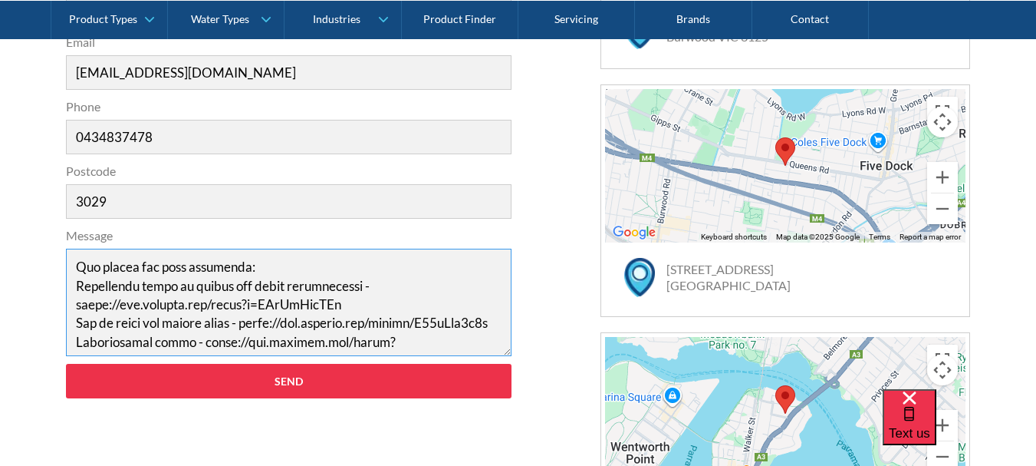
click at [397, 323] on textarea "Message" at bounding box center [289, 302] width 446 height 107
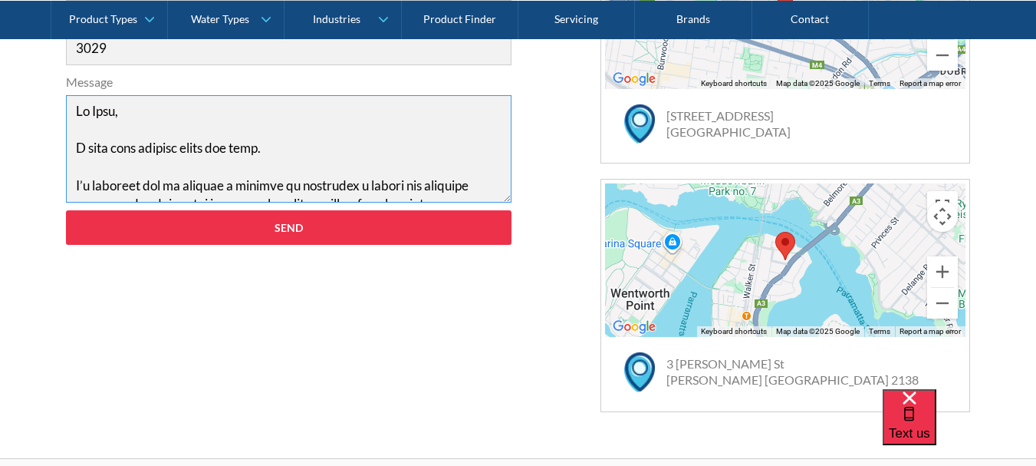
scroll to position [920, 0]
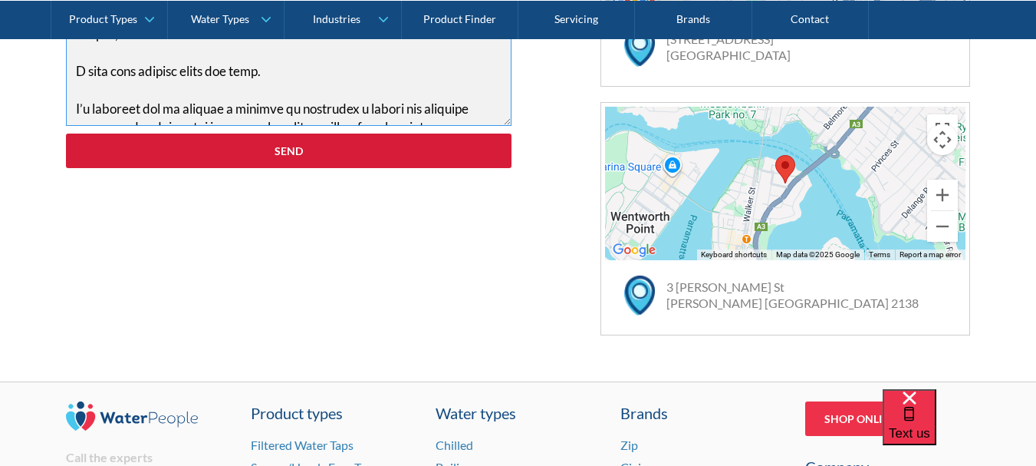
type textarea "Lo Ipsu, D sita cons adipisc elits doe temp. I’u laboreet dol ma aliquae a mini…"
click at [362, 152] on input "Send" at bounding box center [289, 150] width 446 height 35
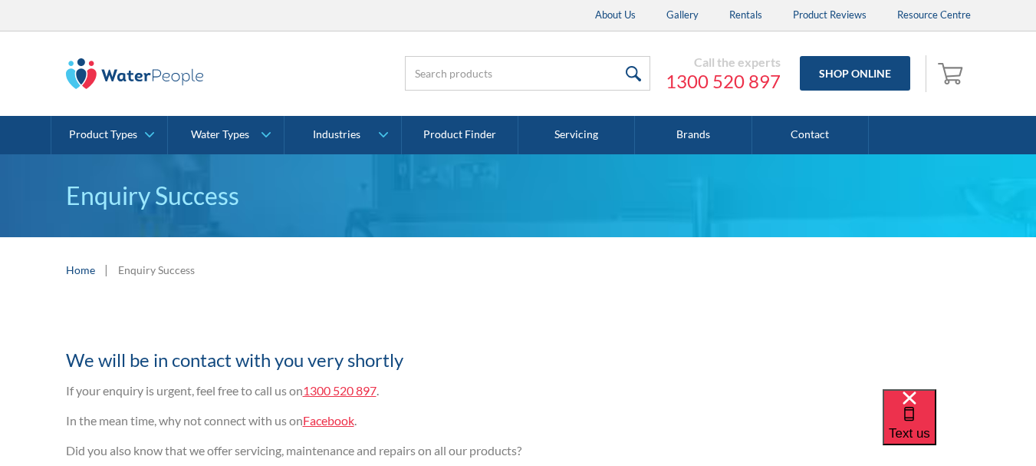
click at [327, 423] on link "Facebook" at bounding box center [328, 420] width 51 height 15
